Goal: Navigation & Orientation: Find specific page/section

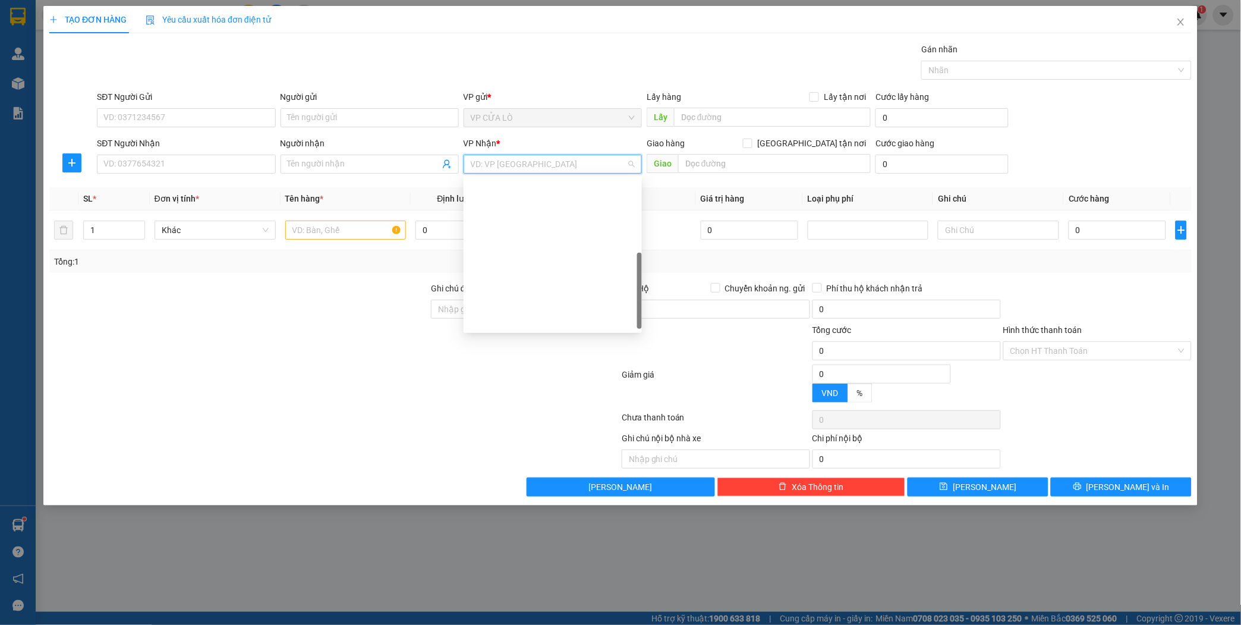
scroll to position [185, 0]
click at [1178, 20] on icon "close" at bounding box center [1181, 22] width 10 height 10
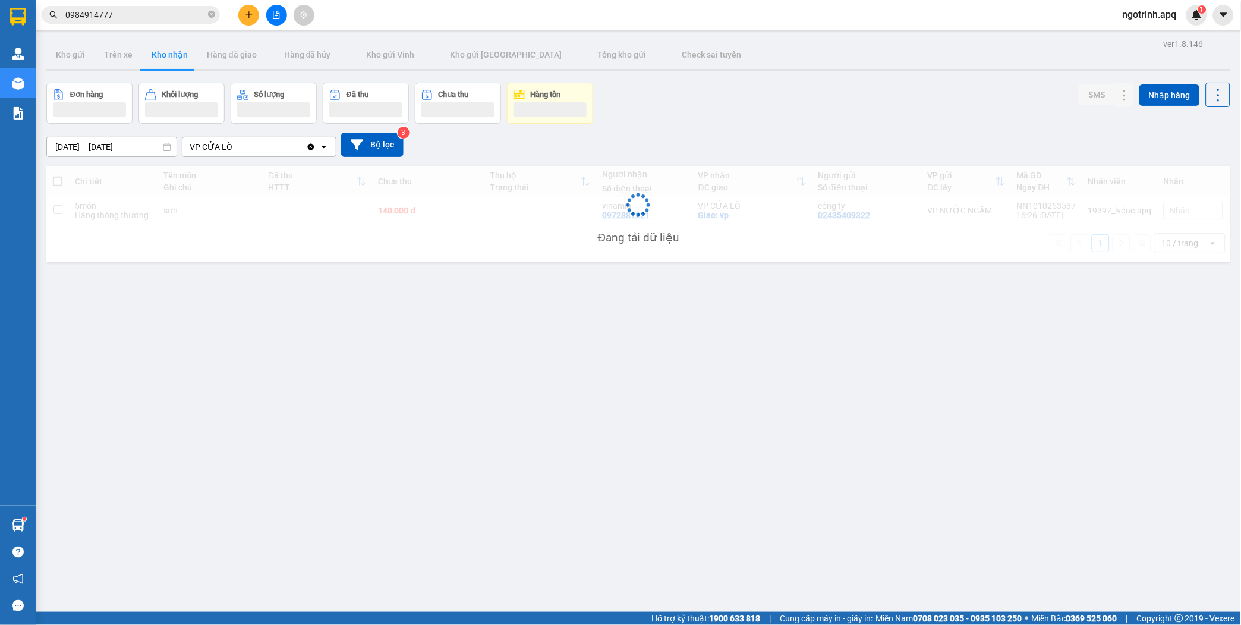
click at [1157, 15] on span "ngotrinh.apq" at bounding box center [1149, 14] width 73 height 15
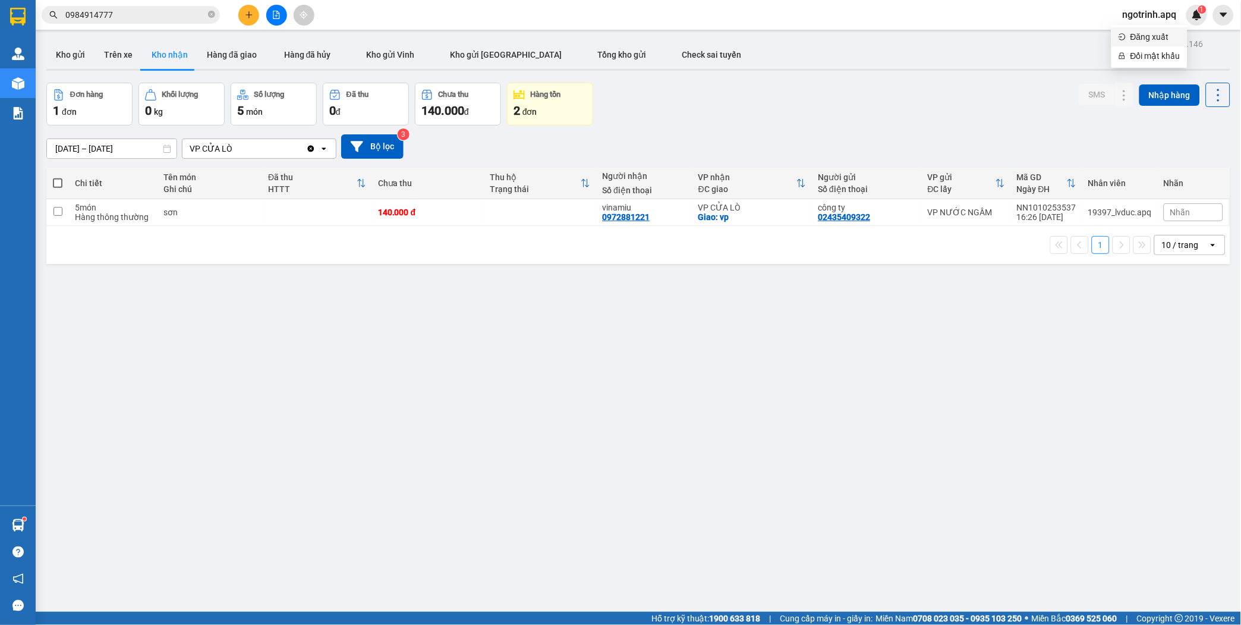
click at [1127, 34] on li "Đăng xuất" at bounding box center [1150, 36] width 76 height 19
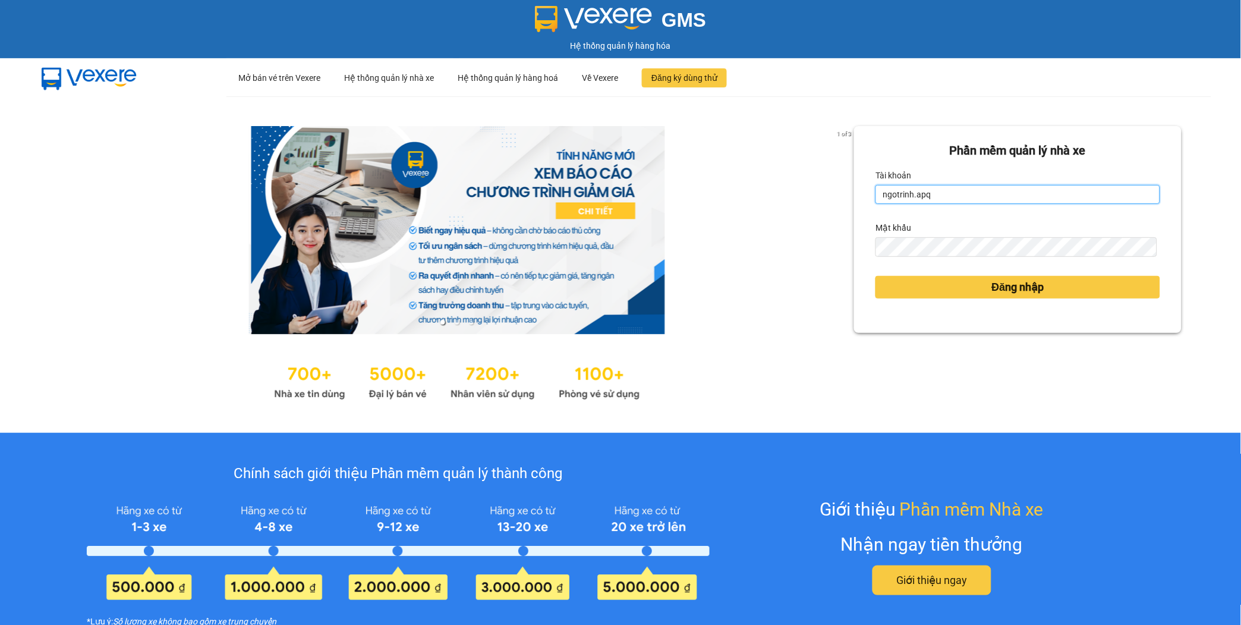
click at [993, 197] on input "ngotrinh.apq" at bounding box center [1018, 194] width 285 height 19
type input "maisuong.apq"
click at [973, 200] on input "ngotrinh.apq" at bounding box center [1018, 194] width 285 height 19
type input "maisuong.apq"
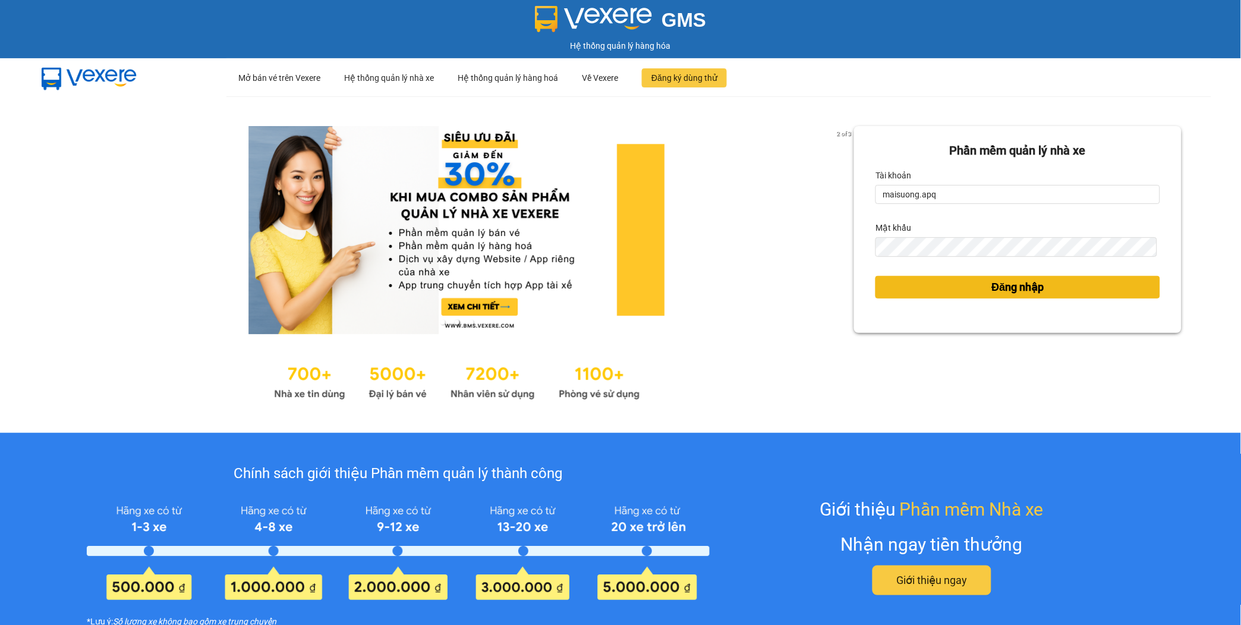
click at [968, 282] on button "Đăng nhập" at bounding box center [1018, 287] width 285 height 23
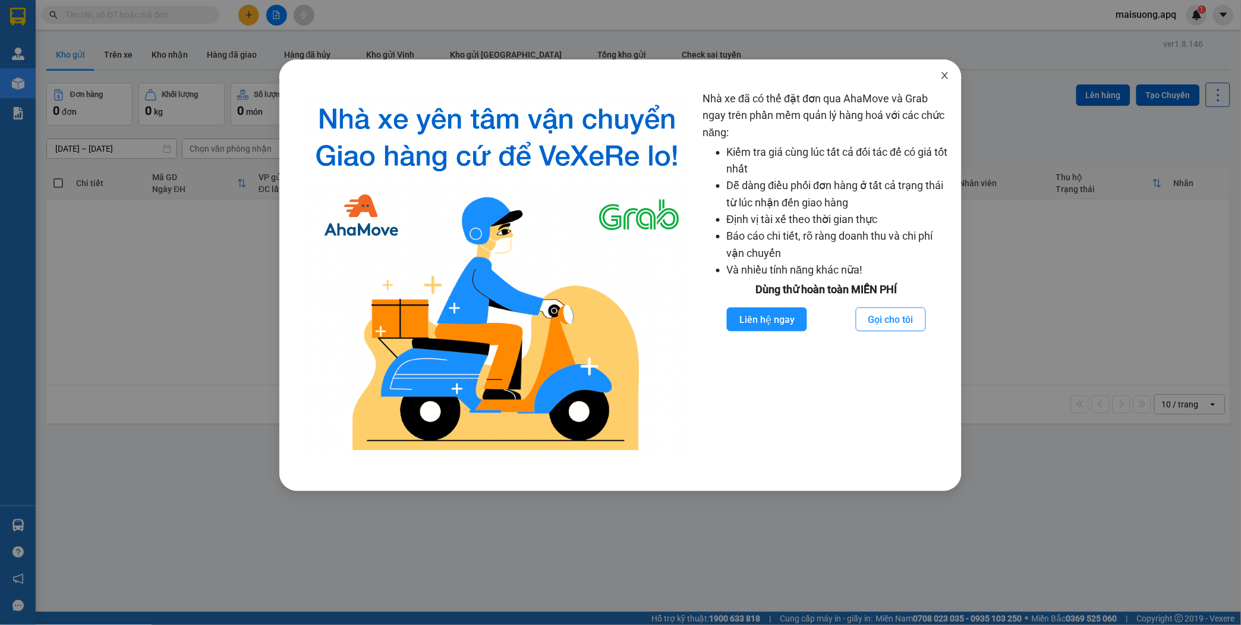
click at [943, 76] on icon "close" at bounding box center [945, 76] width 10 height 10
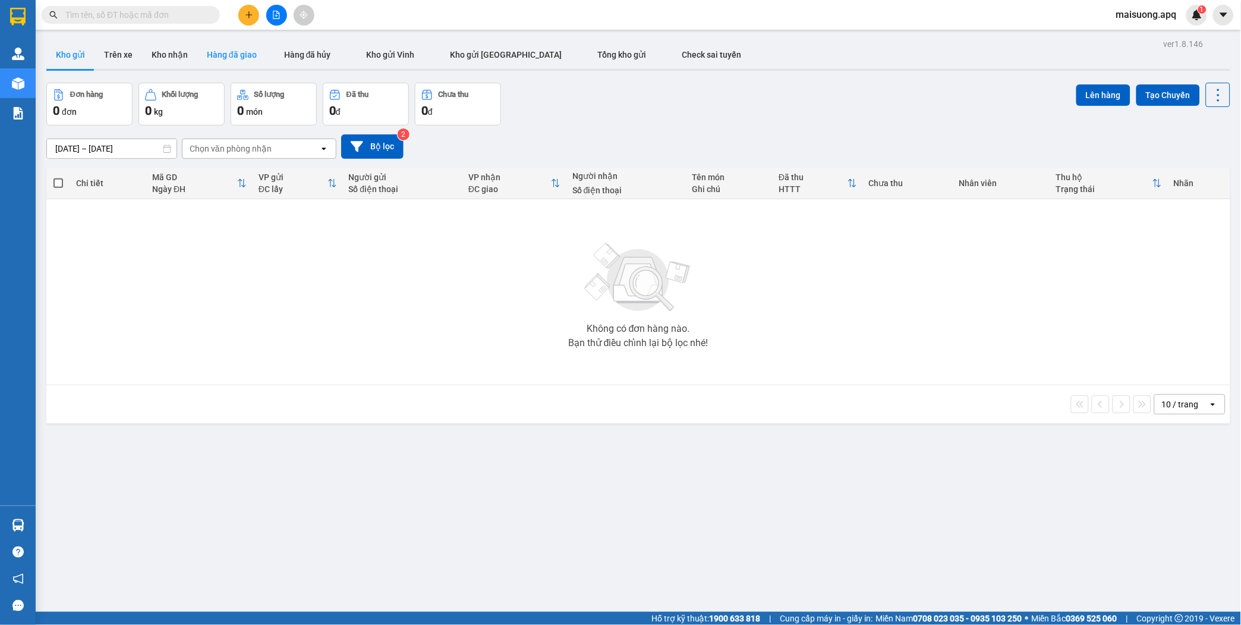
click at [221, 58] on button "Hàng đã giao" at bounding box center [231, 54] width 69 height 29
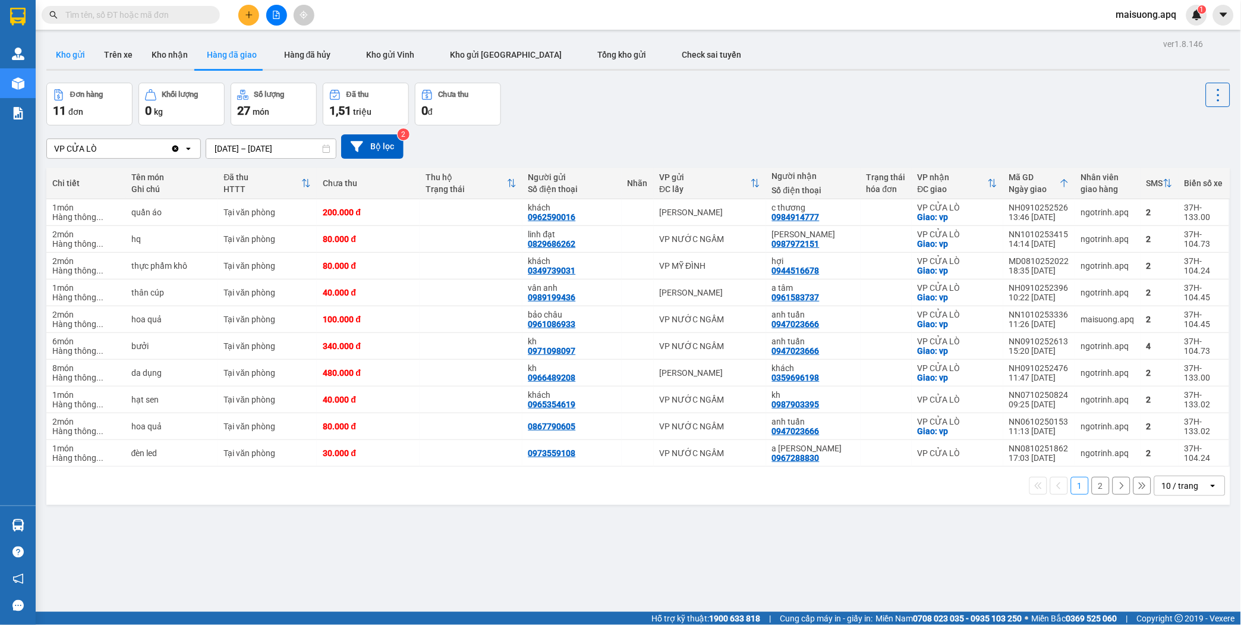
click at [67, 55] on button "Kho gửi" at bounding box center [70, 54] width 48 height 29
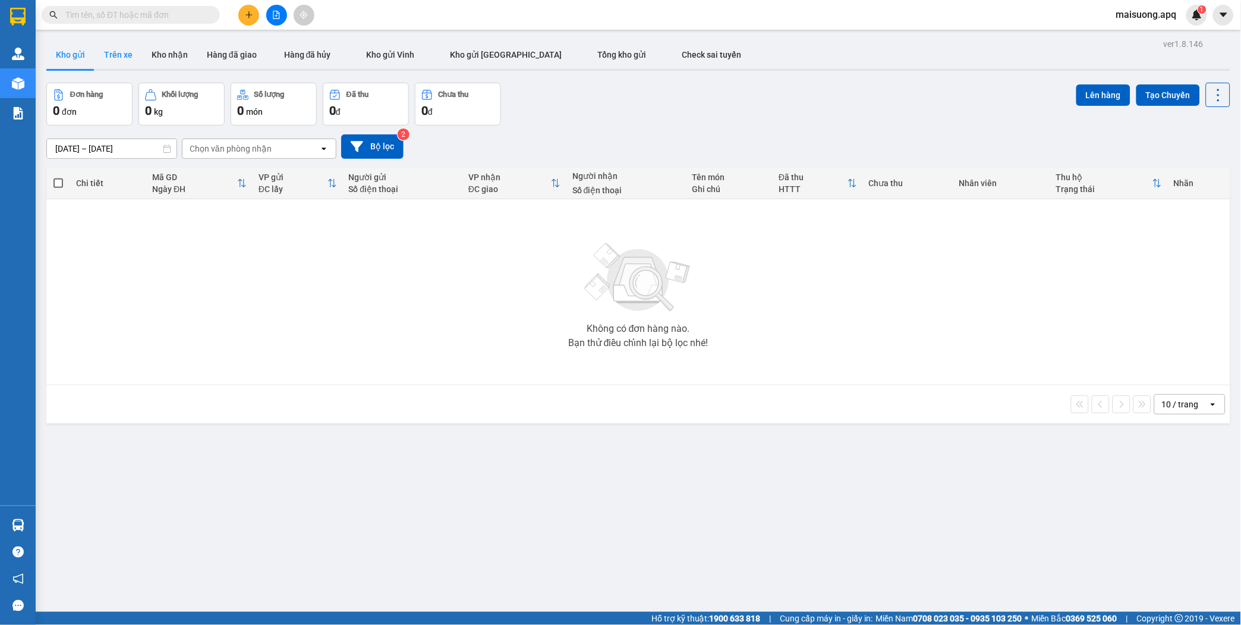
click at [119, 55] on button "Trên xe" at bounding box center [119, 54] width 48 height 29
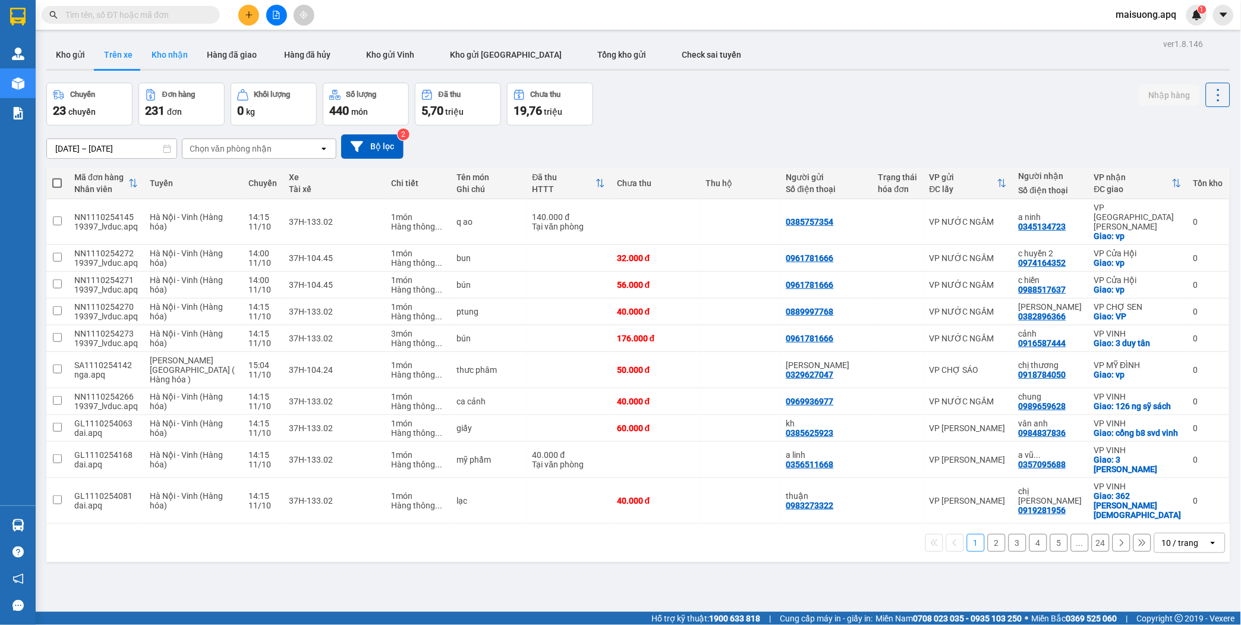
click at [175, 61] on button "Kho nhận" at bounding box center [169, 54] width 55 height 29
type input "11/10/2025 – 11/10/2025"
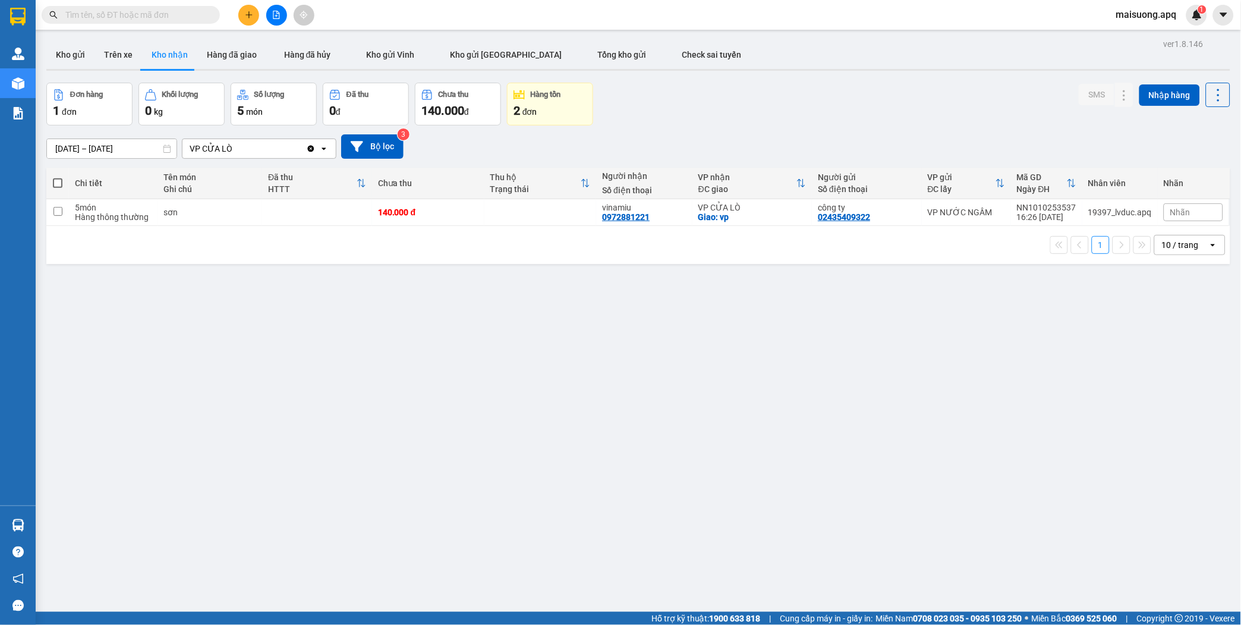
click at [531, 107] on span "đơn" at bounding box center [530, 112] width 15 height 10
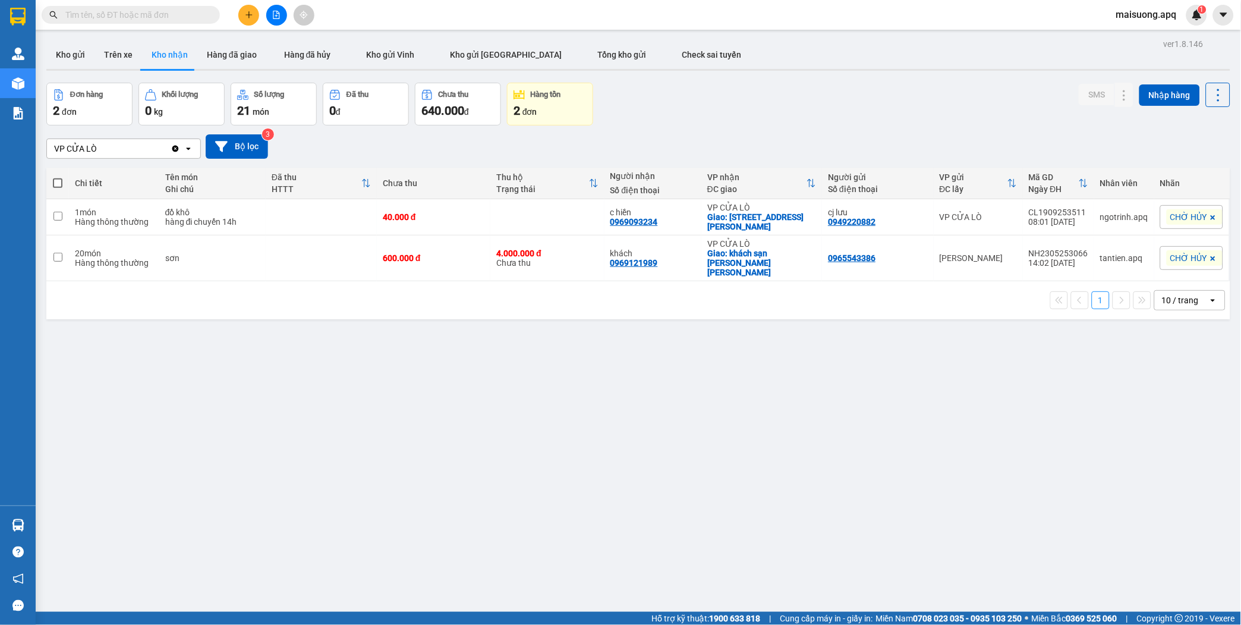
click at [265, 116] on span "món" at bounding box center [261, 112] width 17 height 10
click at [185, 98] on div "Khối lượng" at bounding box center [180, 94] width 36 height 8
click at [94, 103] on div "2 đơn" at bounding box center [89, 110] width 73 height 17
click at [66, 58] on button "Kho gửi" at bounding box center [70, 54] width 48 height 29
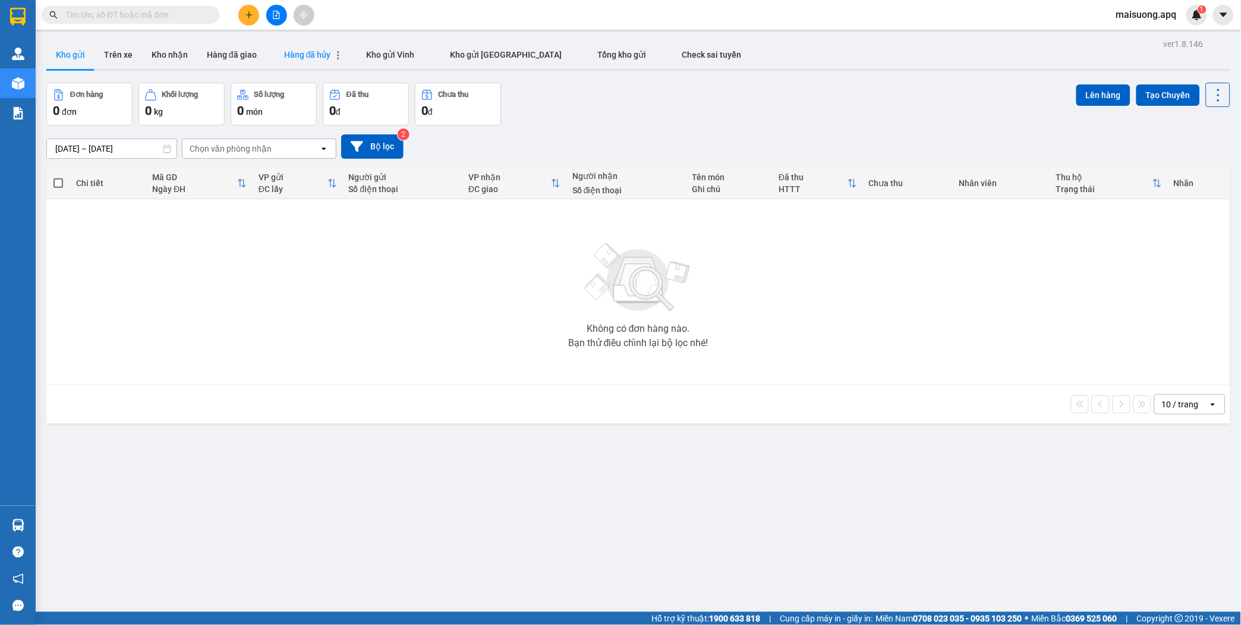
click at [284, 58] on span "Hàng đã hủy" at bounding box center [307, 55] width 47 height 10
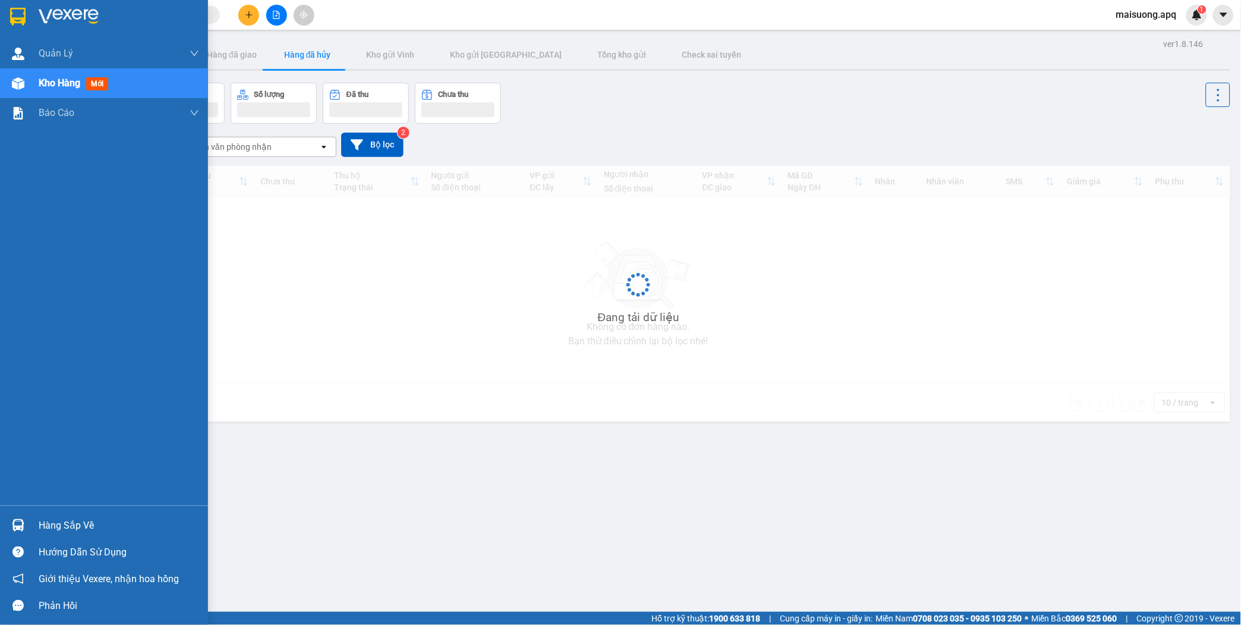
click at [40, 526] on div "Hàng sắp về" at bounding box center [119, 526] width 161 height 18
